Goal: Task Accomplishment & Management: Complete application form

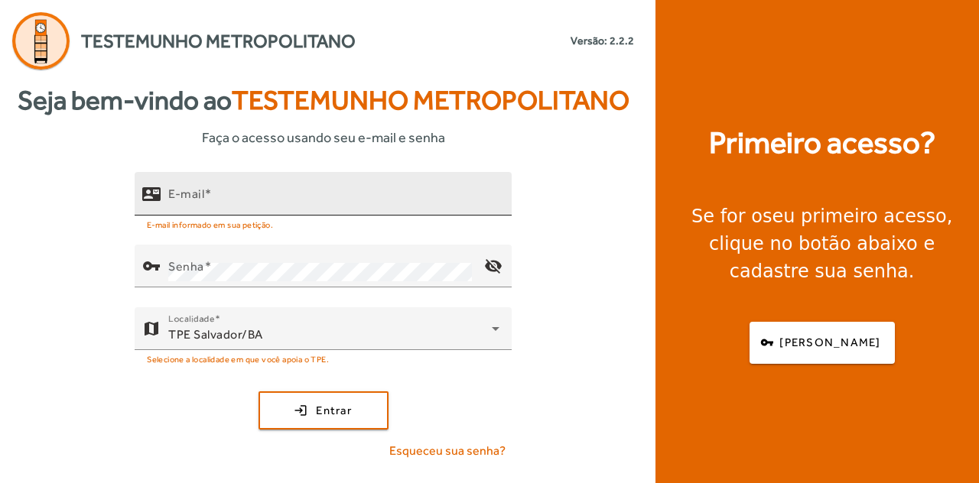
click at [315, 185] on div "E-mail" at bounding box center [333, 194] width 331 height 44
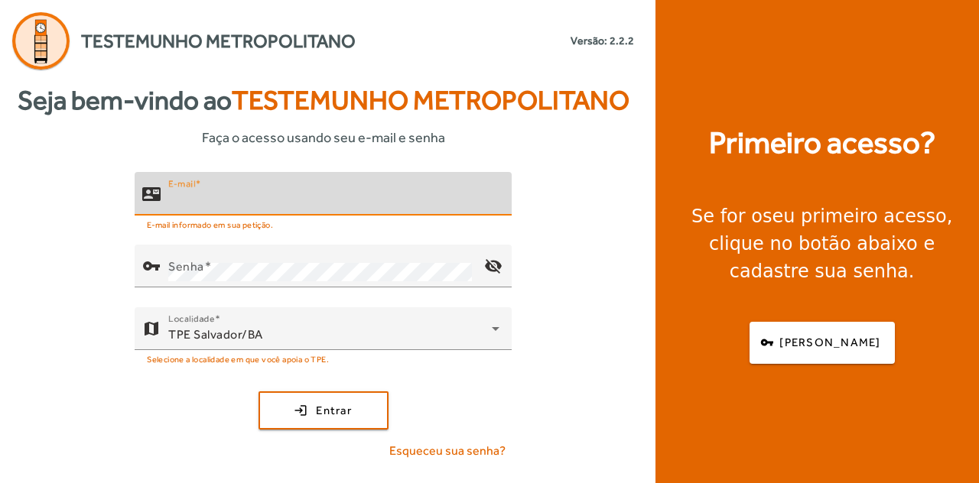
click at [261, 196] on input "E-mail" at bounding box center [333, 200] width 331 height 18
type input "**********"
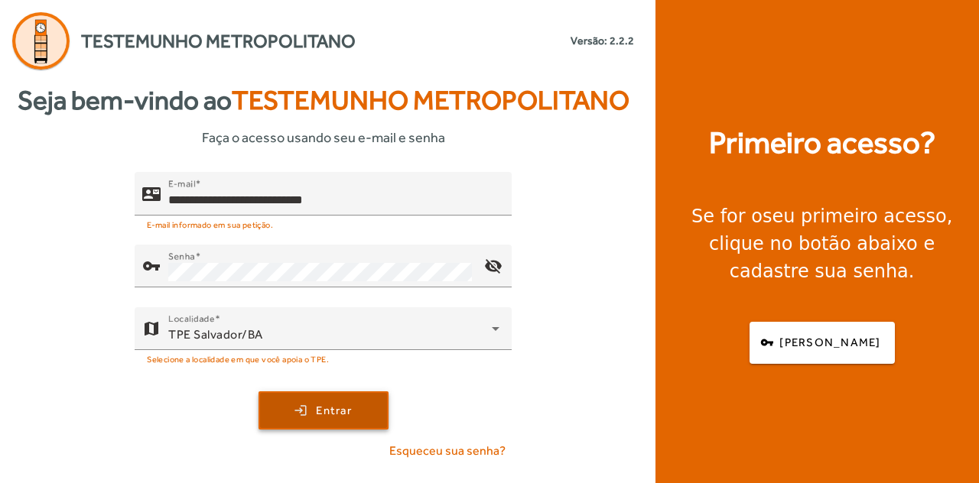
click at [339, 412] on span "Entrar" at bounding box center [334, 411] width 36 height 18
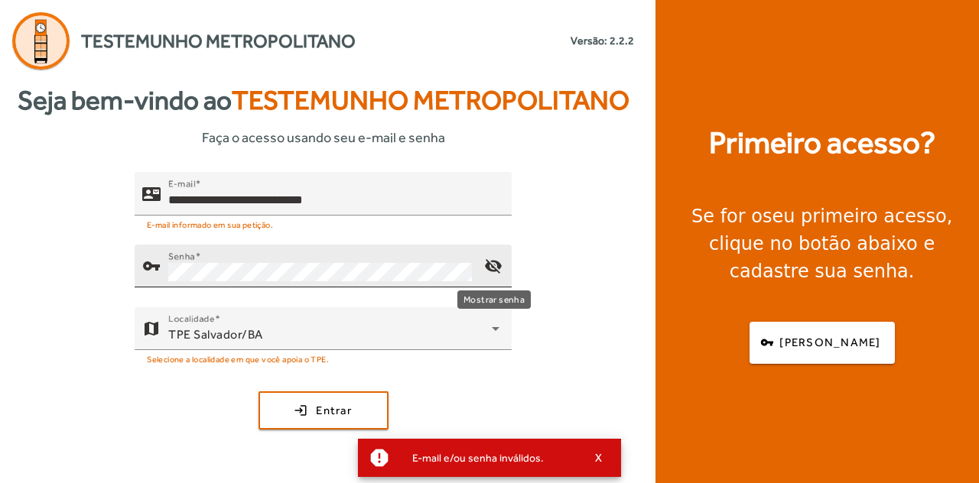
click at [498, 253] on mat-icon "visibility_off" at bounding box center [493, 266] width 37 height 37
click at [434, 261] on div "Senha" at bounding box center [320, 266] width 304 height 43
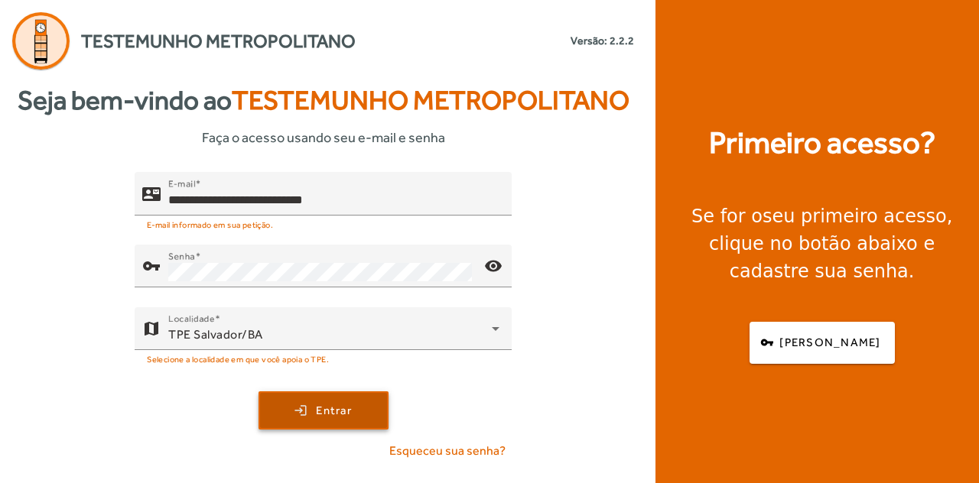
click at [332, 411] on span "Entrar" at bounding box center [334, 411] width 36 height 18
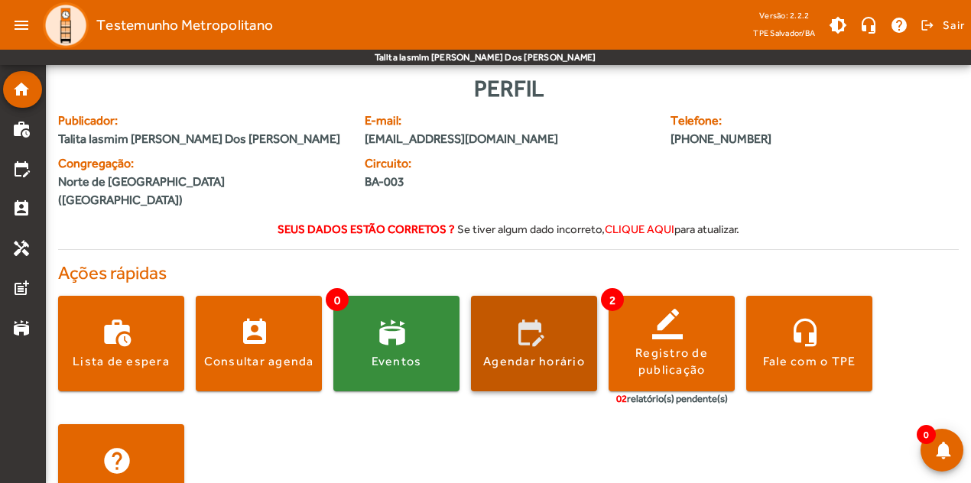
click at [497, 326] on span at bounding box center [534, 344] width 126 height 37
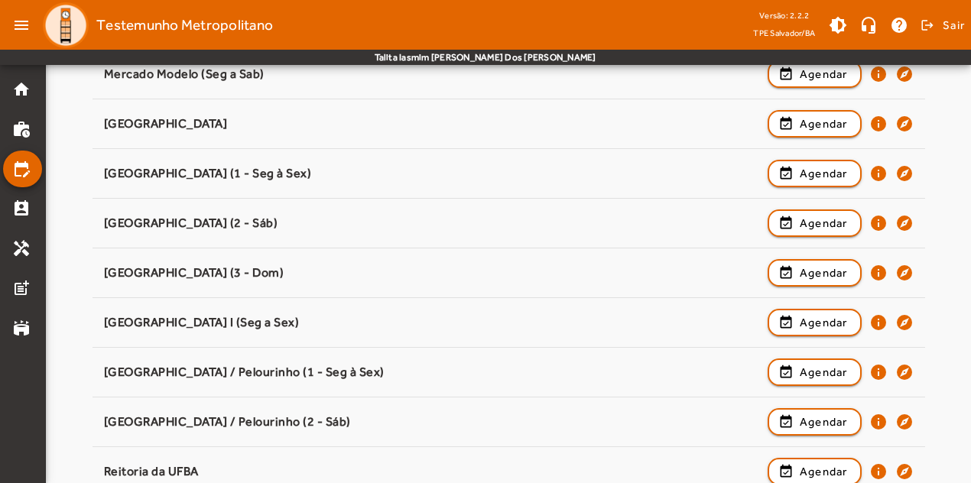
scroll to position [1145, 0]
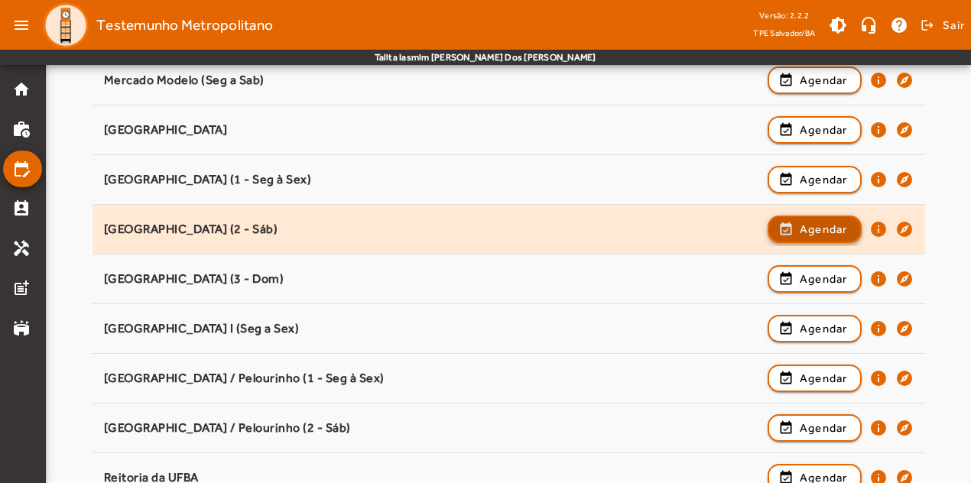
click at [800, 230] on span "Agendar" at bounding box center [824, 229] width 48 height 18
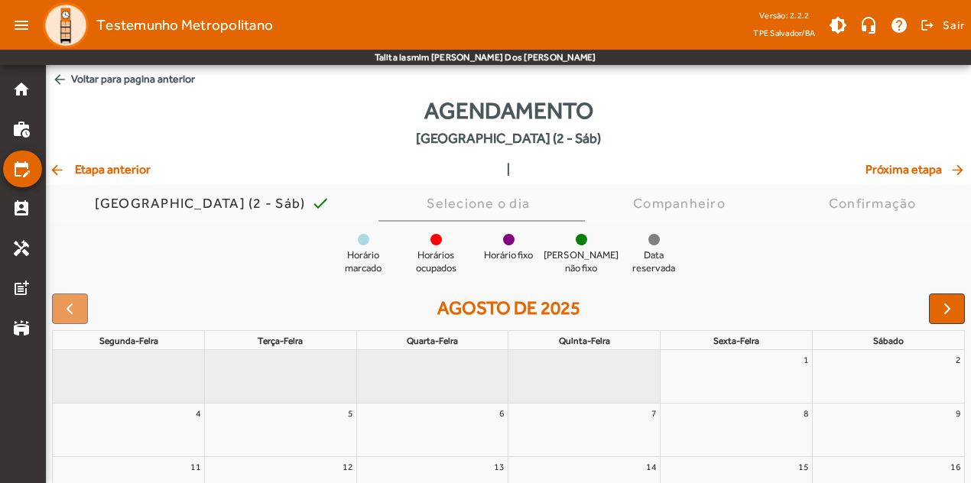
scroll to position [194, 0]
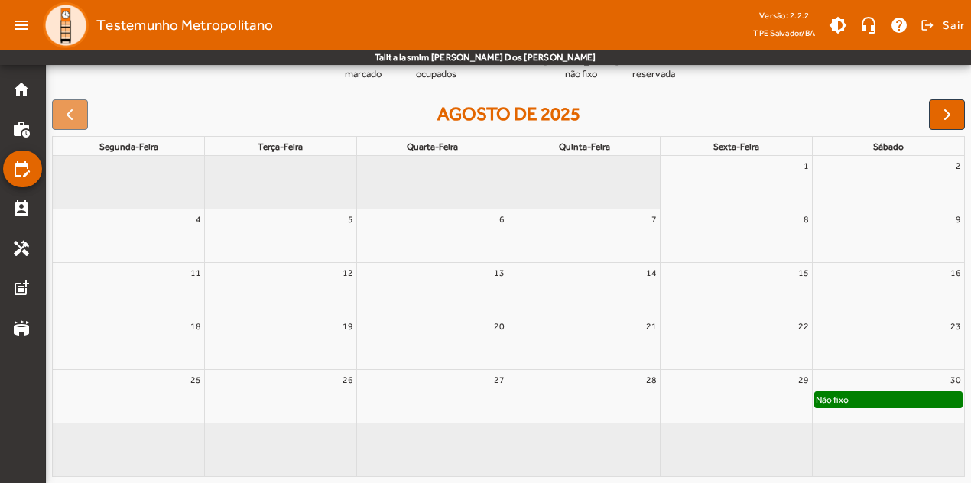
click at [843, 394] on div "Não fixo" at bounding box center [832, 399] width 34 height 15
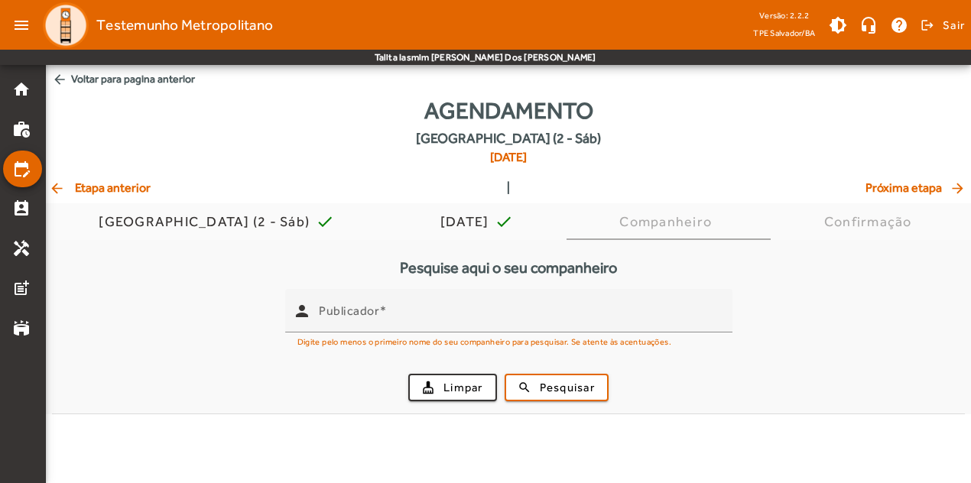
scroll to position [0, 0]
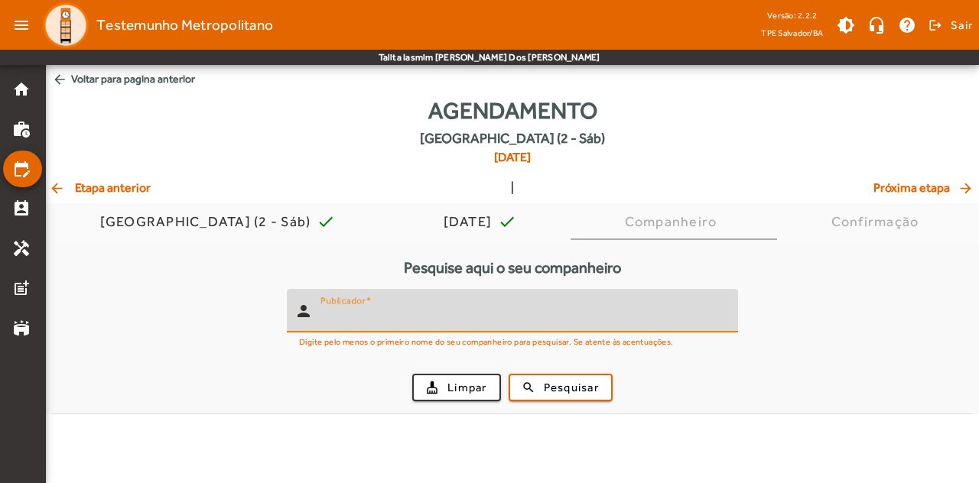
click at [635, 320] on input "Publicador" at bounding box center [522, 317] width 405 height 18
type input "******"
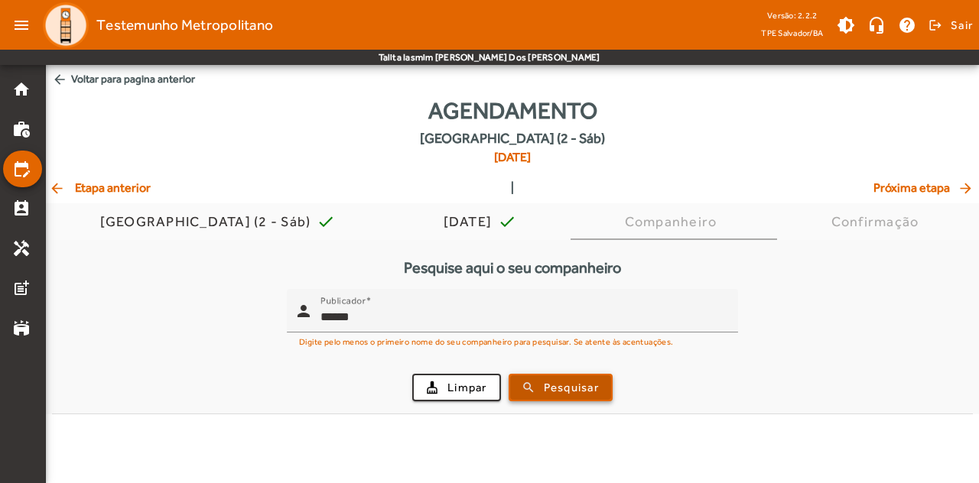
click at [596, 380] on span "Pesquisar" at bounding box center [571, 388] width 55 height 18
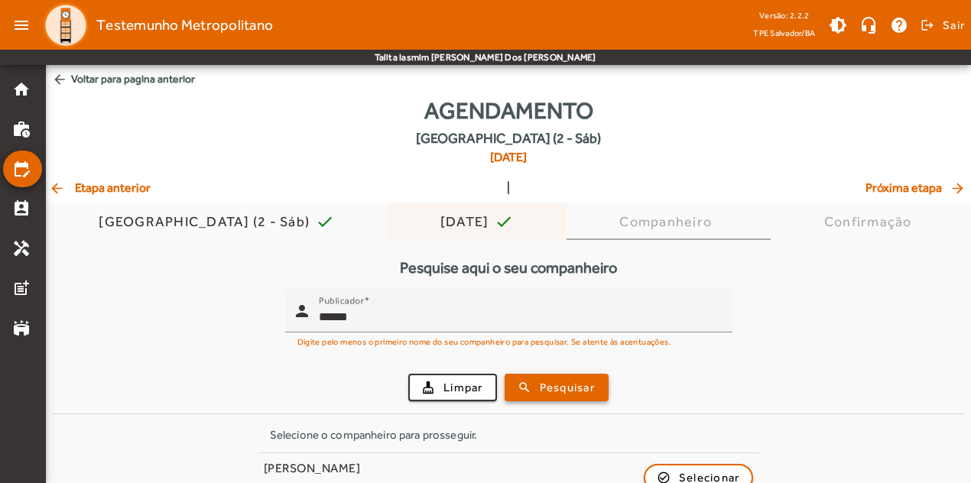
scroll to position [80, 0]
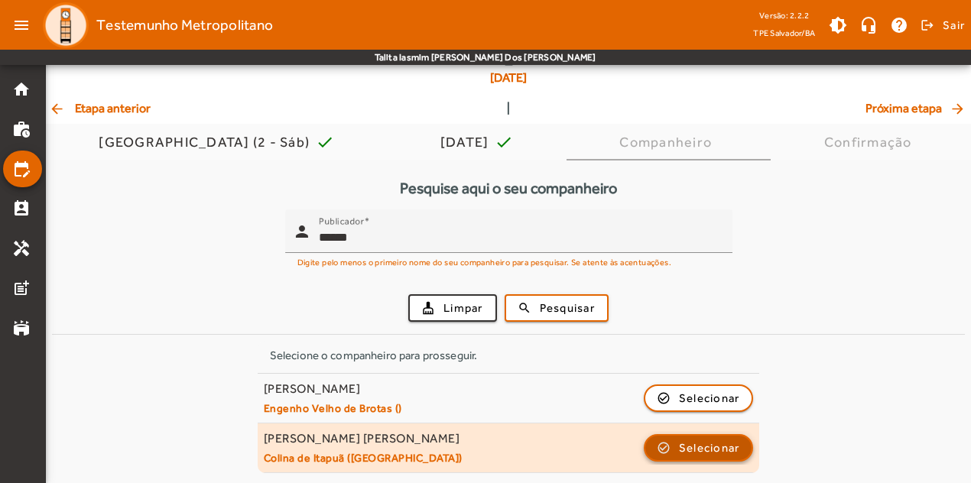
click at [708, 449] on span "Selecionar" at bounding box center [709, 448] width 61 height 18
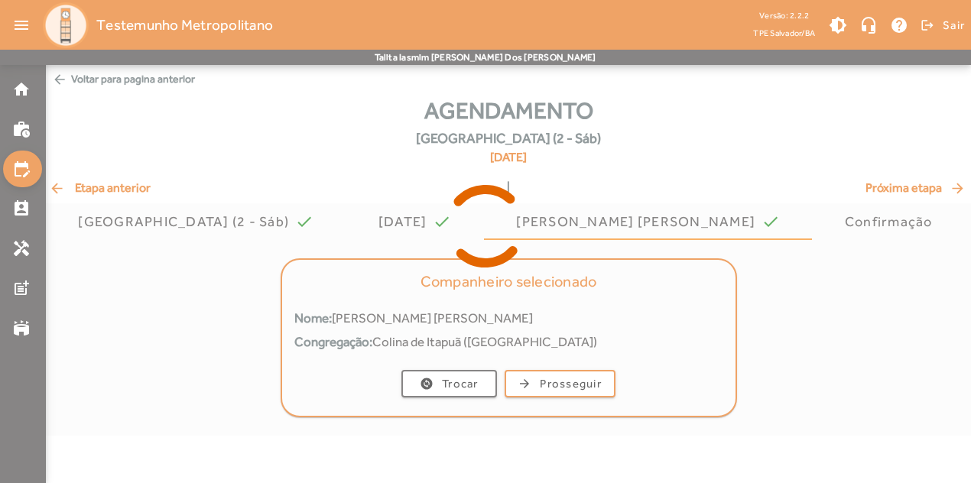
scroll to position [0, 0]
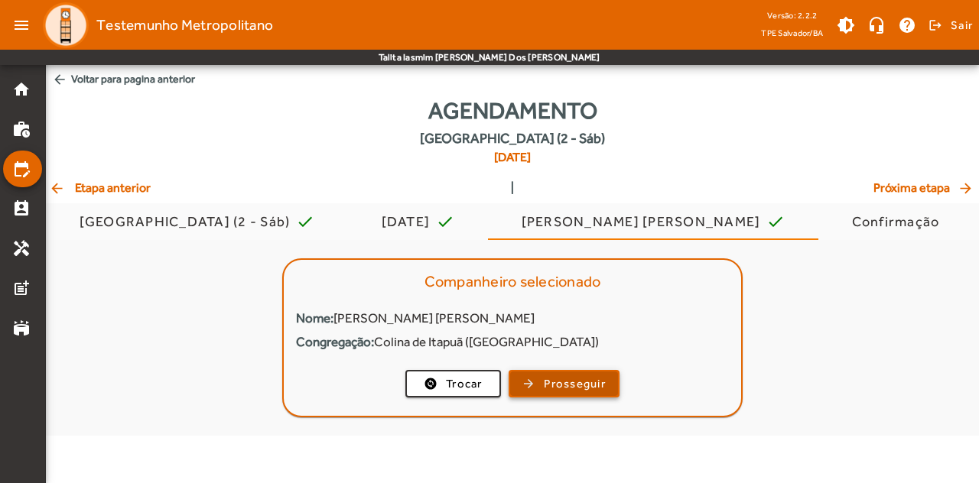
click at [541, 385] on span "button" at bounding box center [564, 383] width 108 height 37
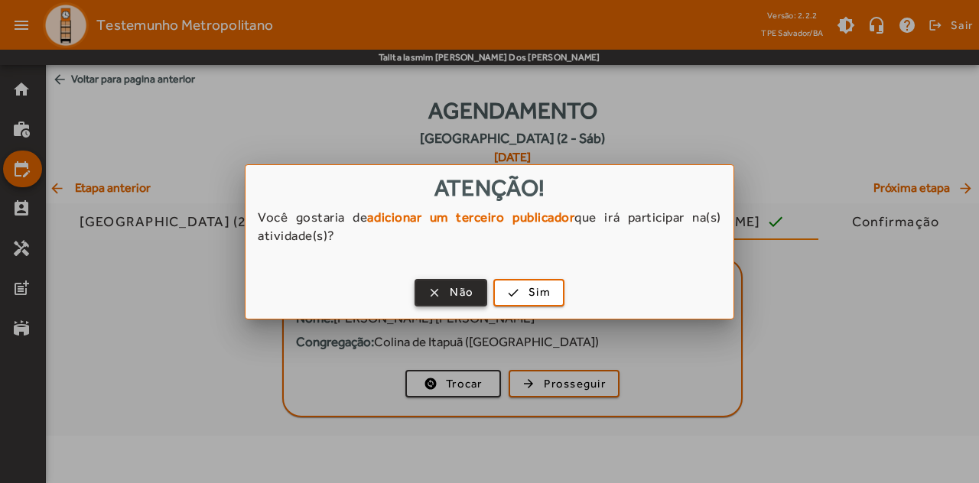
click at [450, 292] on span "Não" at bounding box center [462, 293] width 24 height 18
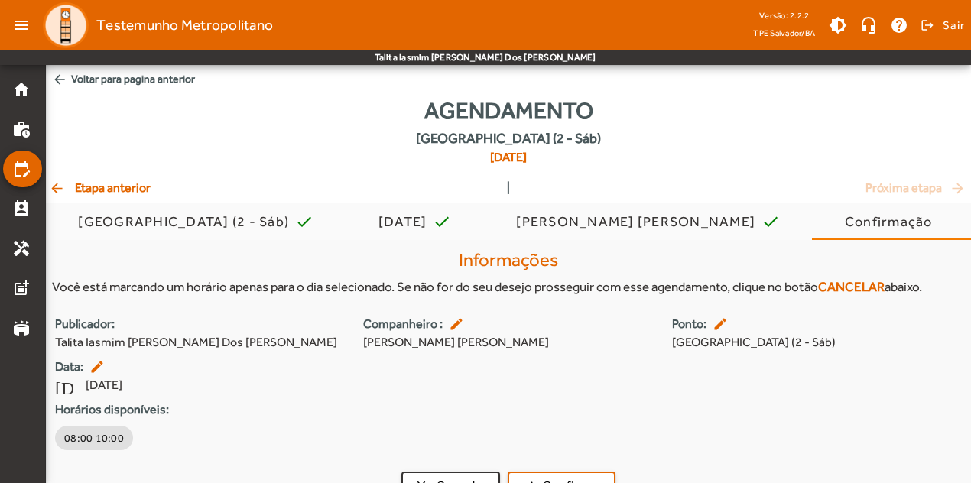
scroll to position [28, 0]
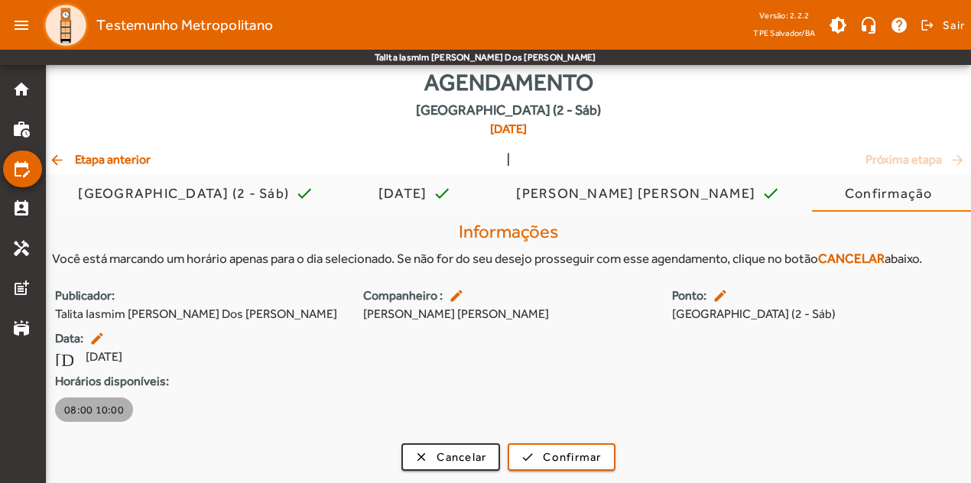
click at [84, 403] on span "08:00 10:00" at bounding box center [94, 409] width 60 height 15
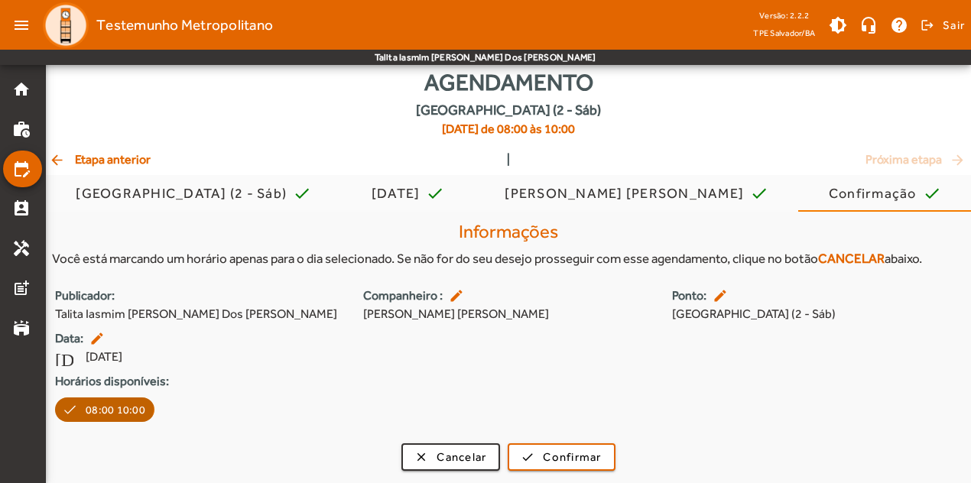
click at [84, 403] on button "08:00 10:00" at bounding box center [104, 410] width 99 height 24
